Goal: Transaction & Acquisition: Purchase product/service

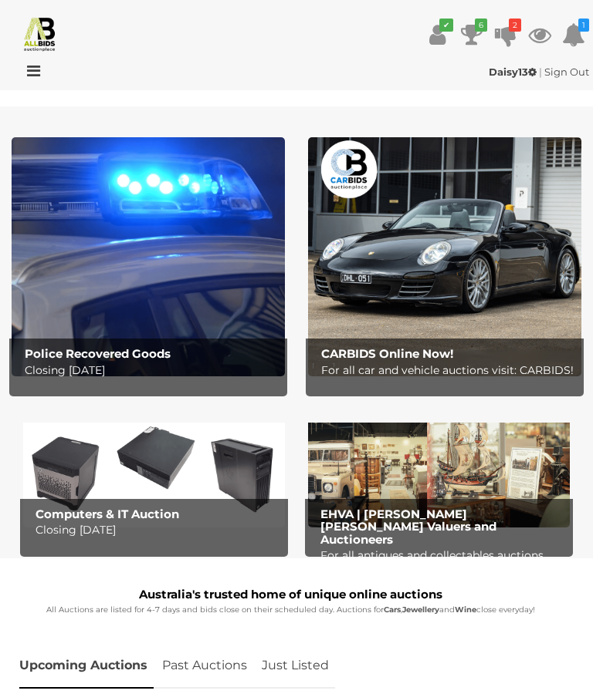
click at [43, 72] on div at bounding box center [52, 72] width 97 height 19
click at [33, 72] on icon at bounding box center [29, 70] width 21 height 15
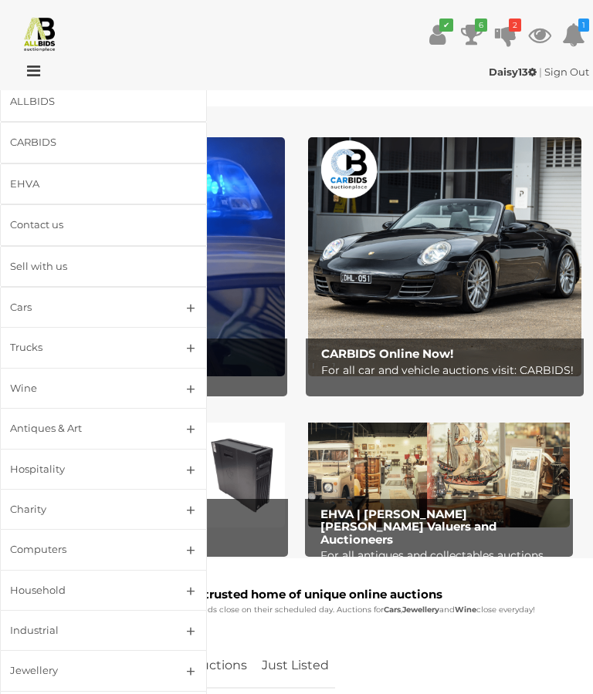
click at [48, 185] on div "EHVA" at bounding box center [85, 184] width 150 height 18
click at [545, 593] on h1 "Australia's trusted home of unique online auctions" at bounding box center [290, 595] width 542 height 13
click at [52, 110] on div "ALLBIDS" at bounding box center [85, 102] width 150 height 18
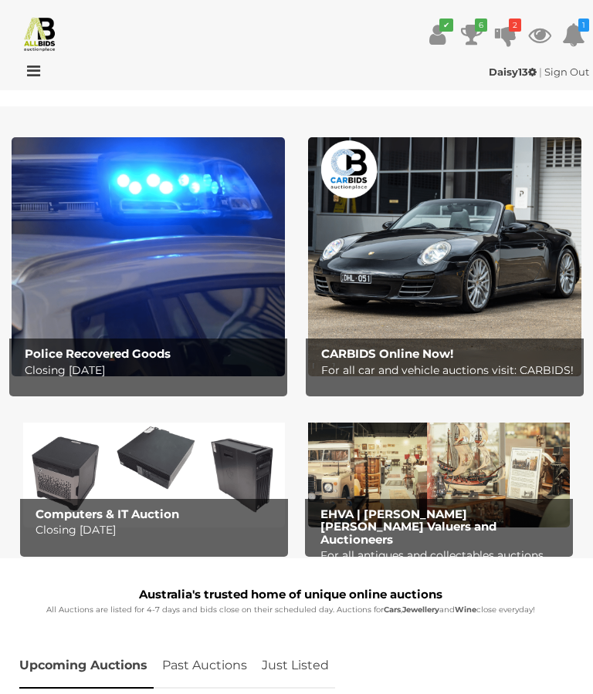
click at [205, 361] on p "Closing Tuesday 16th September" at bounding box center [152, 370] width 255 height 19
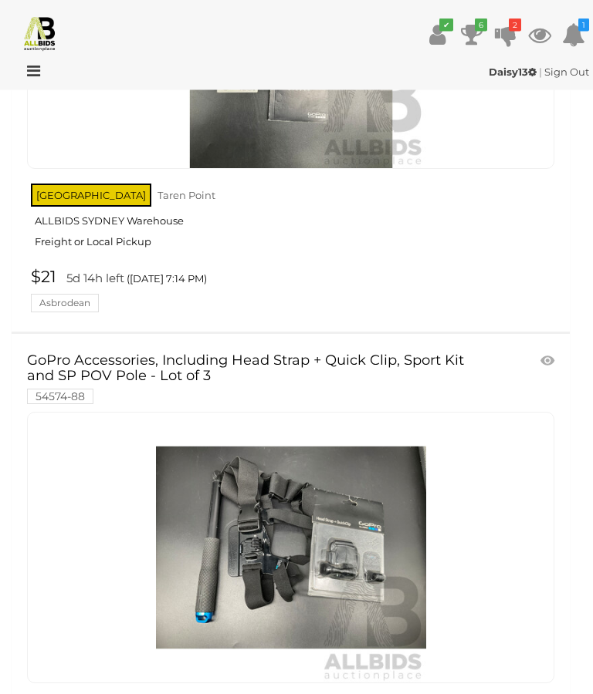
scroll to position [7791, 0]
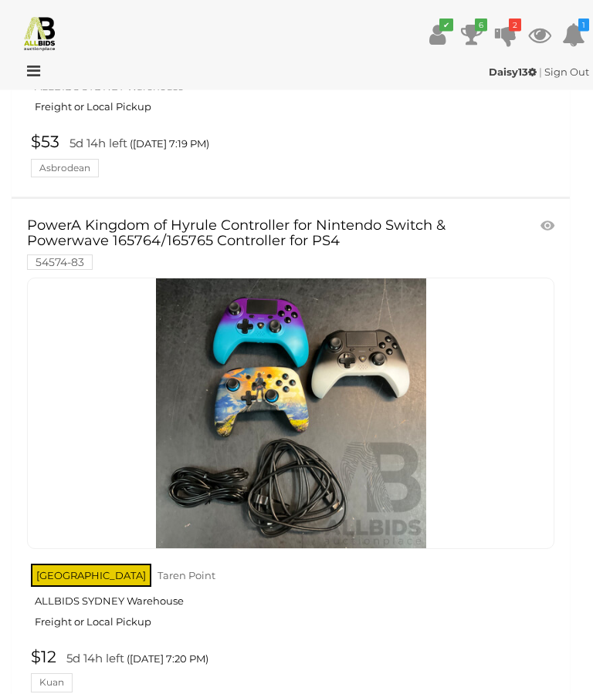
click at [40, 74] on icon at bounding box center [29, 70] width 21 height 15
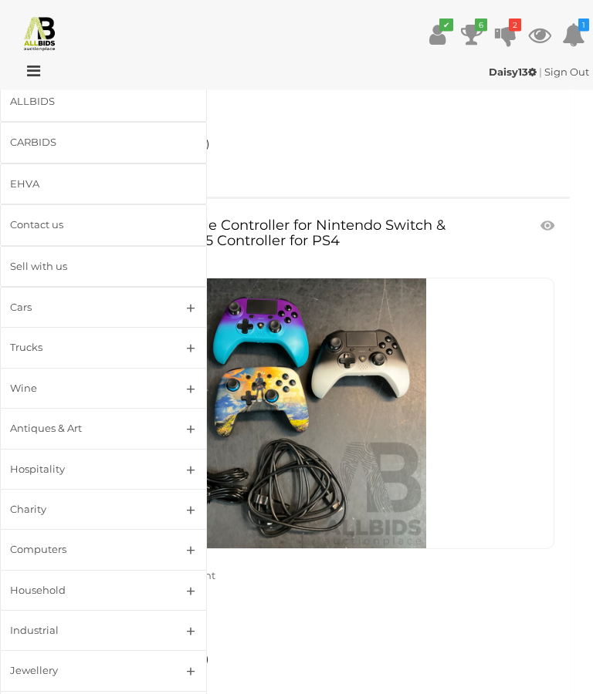
scroll to position [10441, 0]
click at [46, 103] on div "ALLBIDS" at bounding box center [85, 102] width 150 height 18
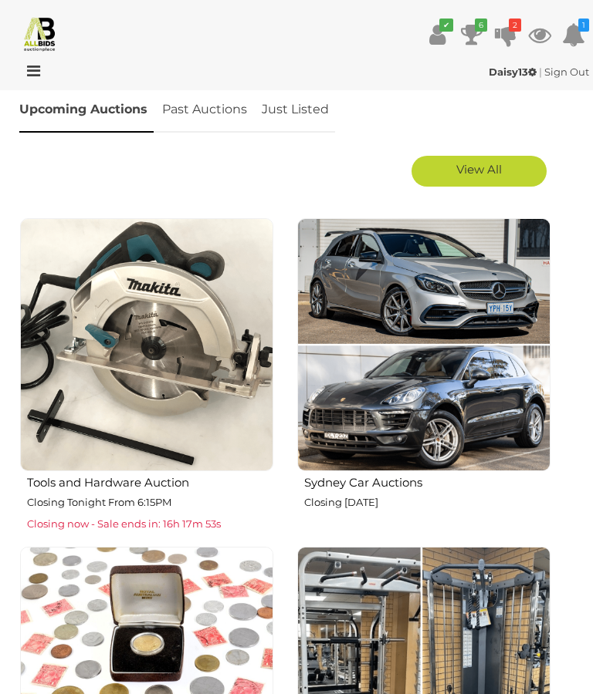
scroll to position [557, 0]
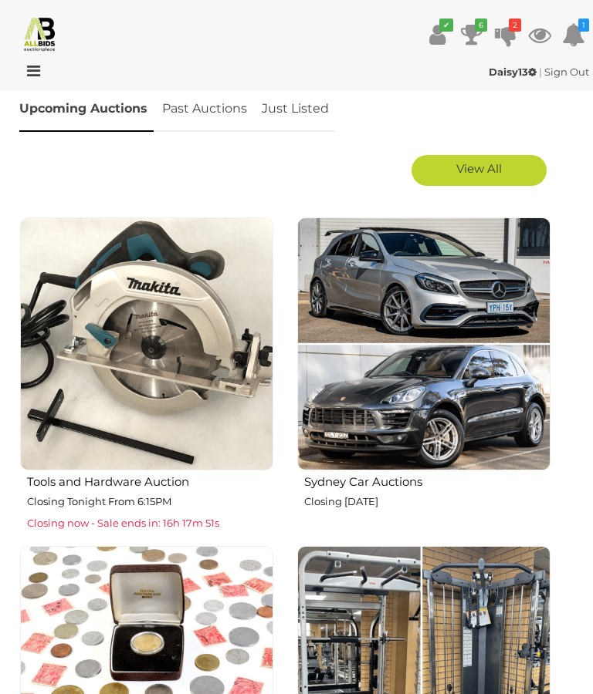
click at [184, 437] on img at bounding box center [146, 344] width 253 height 253
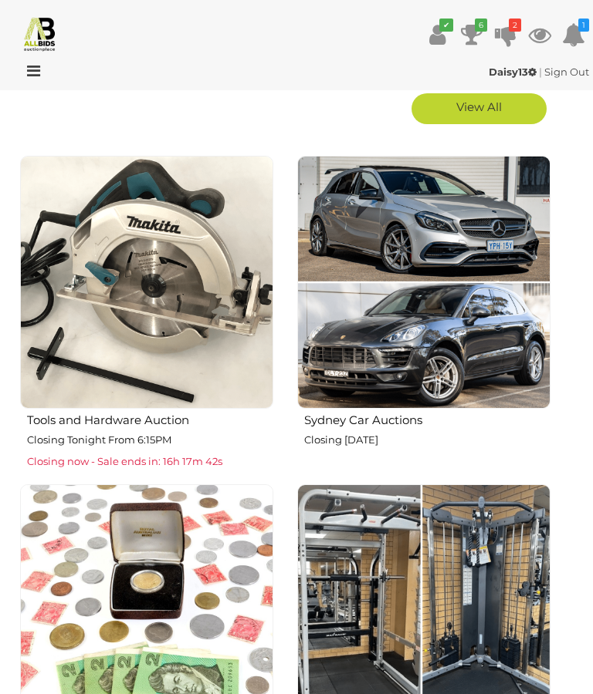
click at [153, 460] on span "Closing now - Sale ends in: 16h 17m 42s" at bounding box center [124, 461] width 195 height 12
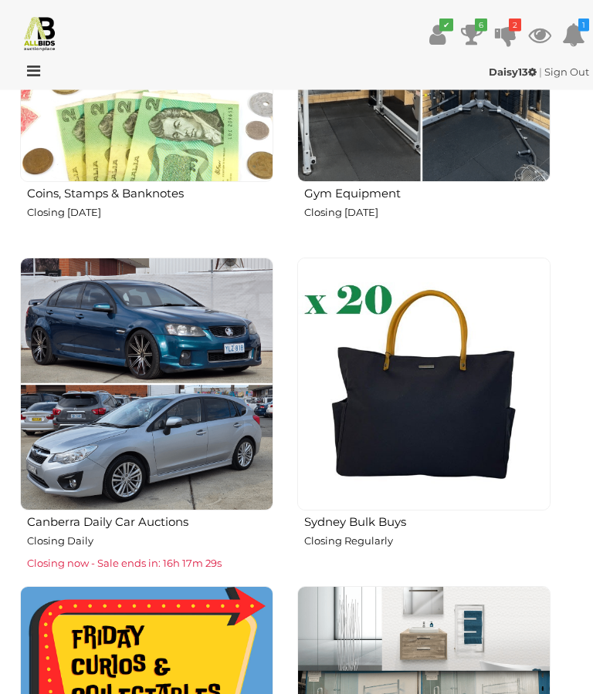
scroll to position [1174, 0]
click at [394, 522] on h2 "Sydney Bulk Buys" at bounding box center [427, 520] width 246 height 17
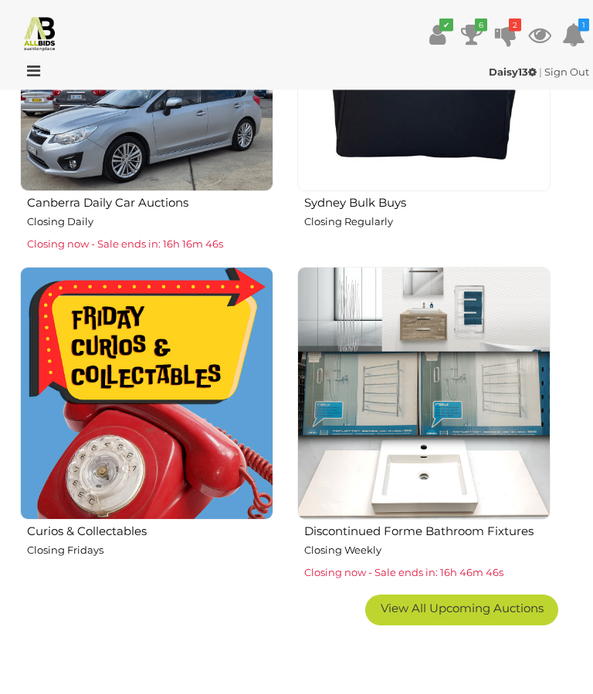
scroll to position [1494, 0]
click at [129, 529] on h2 "Curios & Collectables" at bounding box center [150, 530] width 246 height 17
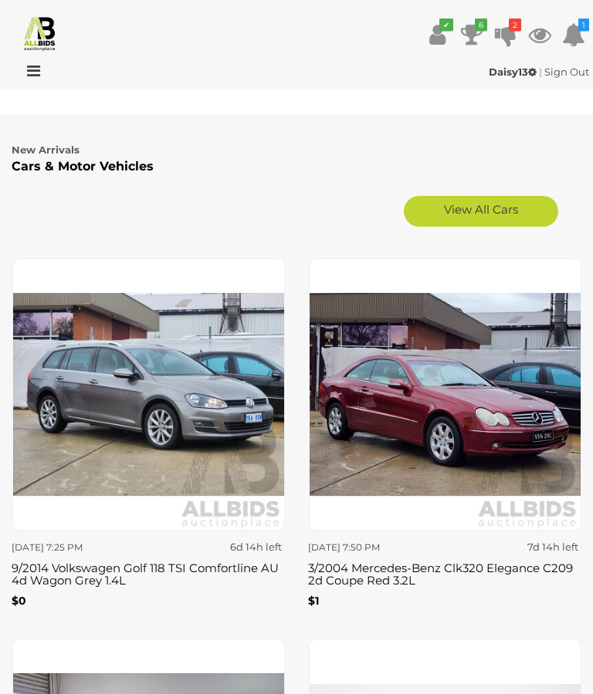
scroll to position [3085, 0]
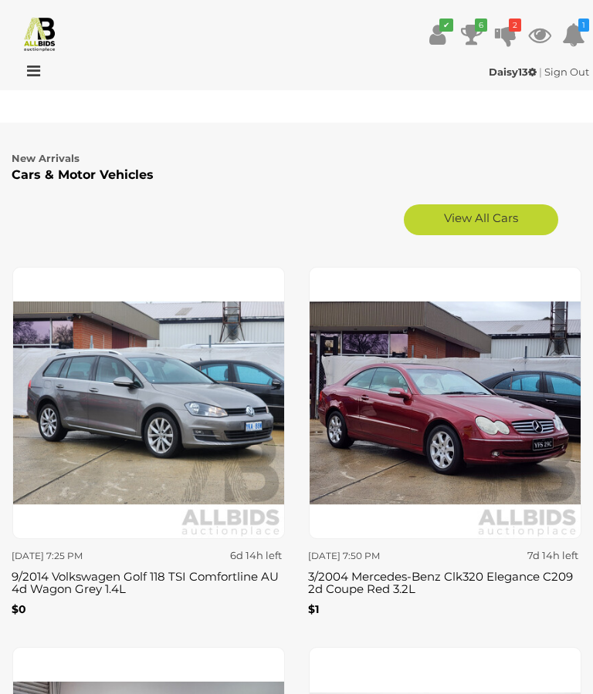
click at [478, 28] on icon "6" at bounding box center [481, 25] width 12 height 13
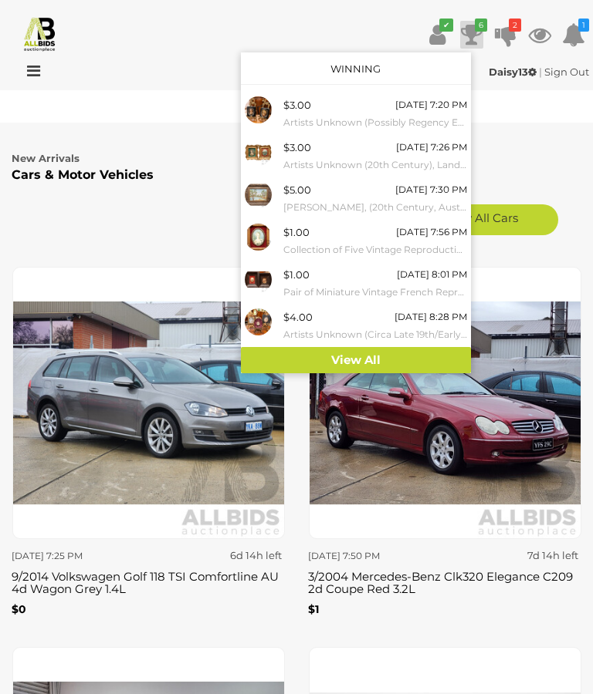
click at [380, 352] on link "View All" at bounding box center [356, 360] width 230 height 27
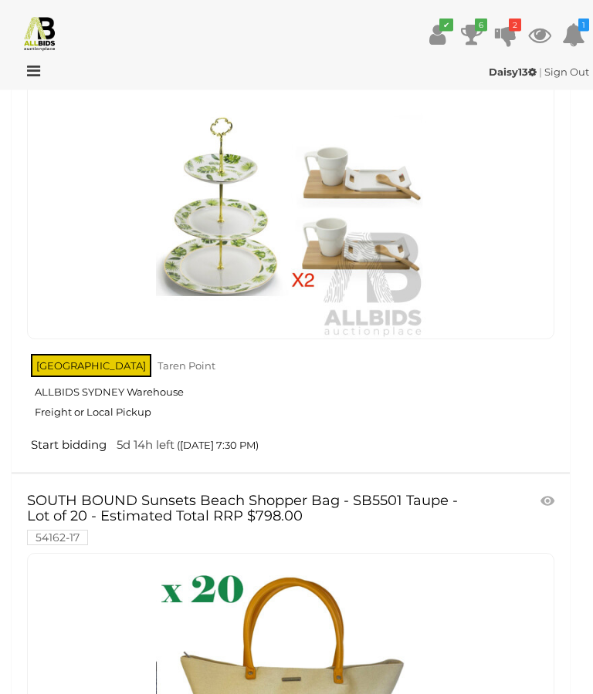
scroll to position [8211, 0]
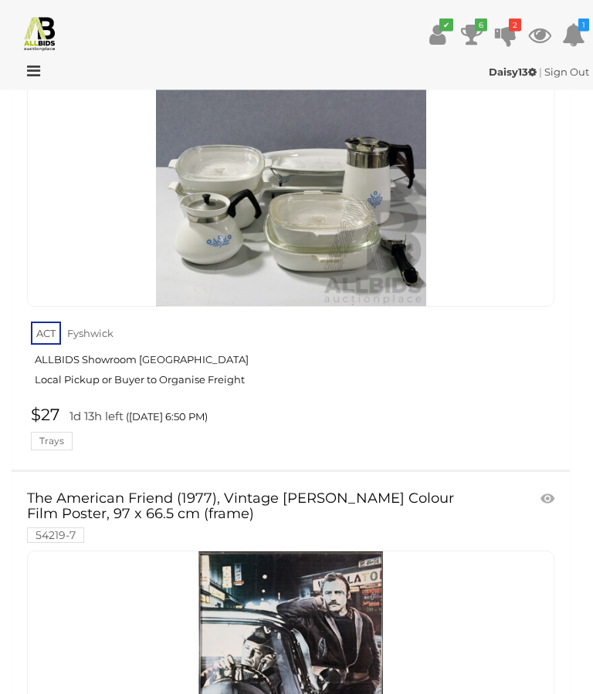
scroll to position [6290, 0]
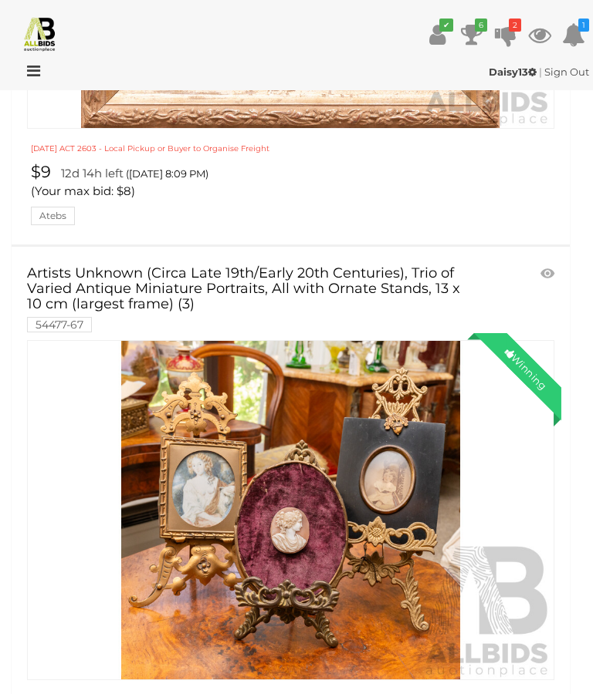
scroll to position [3936, 0]
